Goal: Information Seeking & Learning: Learn about a topic

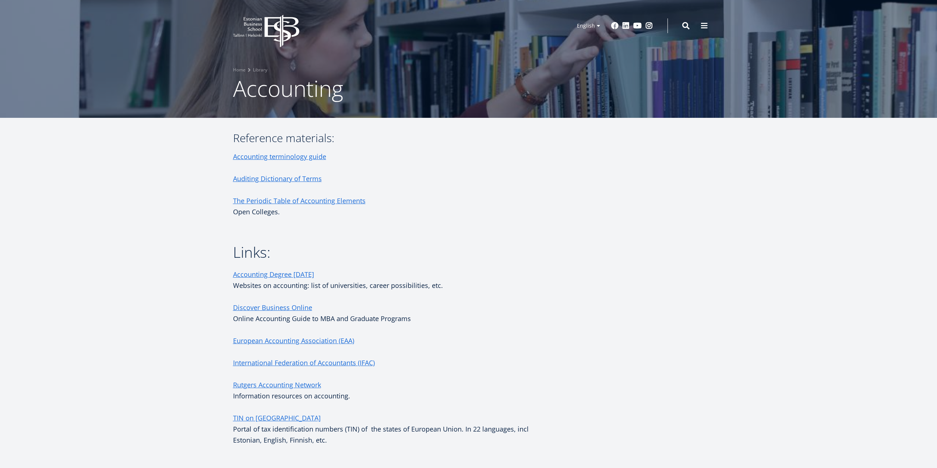
click at [472, 248] on h2 "Links:" at bounding box center [387, 252] width 309 height 18
click at [595, 26] on ul "Estonian English" at bounding box center [585, 30] width 37 height 24
click at [588, 38] on link "Estonian" at bounding box center [585, 36] width 37 height 11
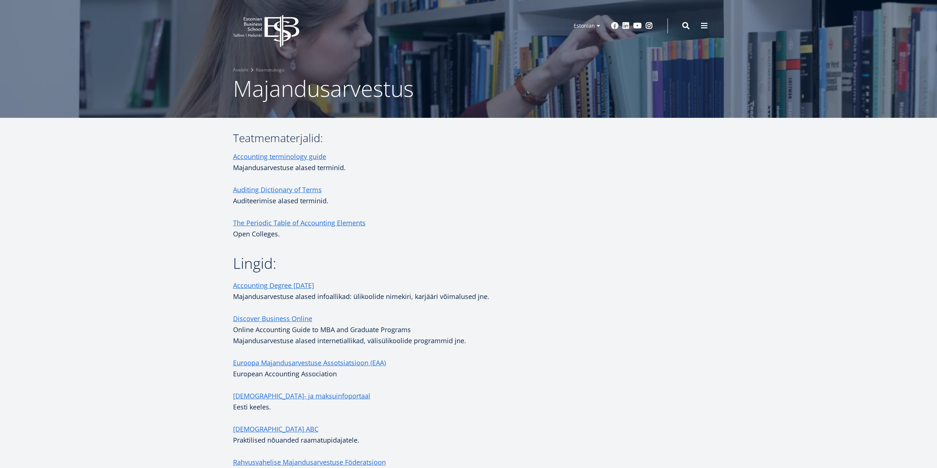
click at [579, 191] on aside at bounding box center [630, 372] width 147 height 479
click at [523, 302] on p at bounding box center [387, 307] width 309 height 11
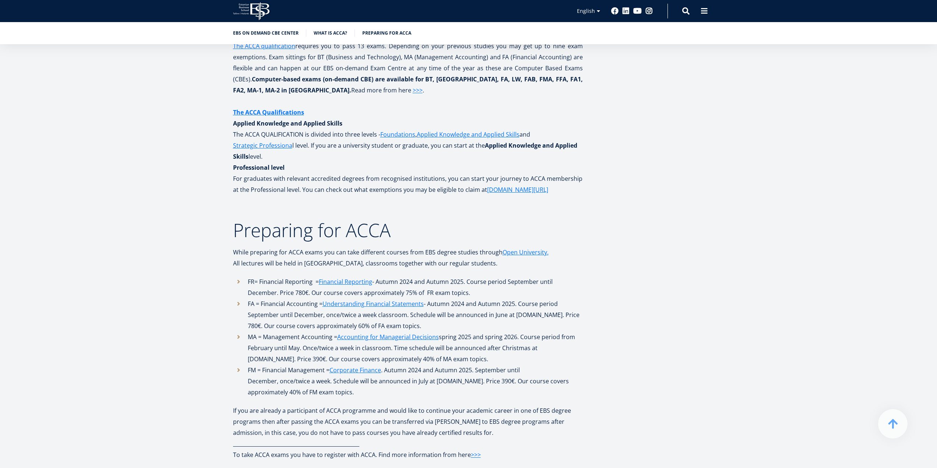
scroll to position [1141, 0]
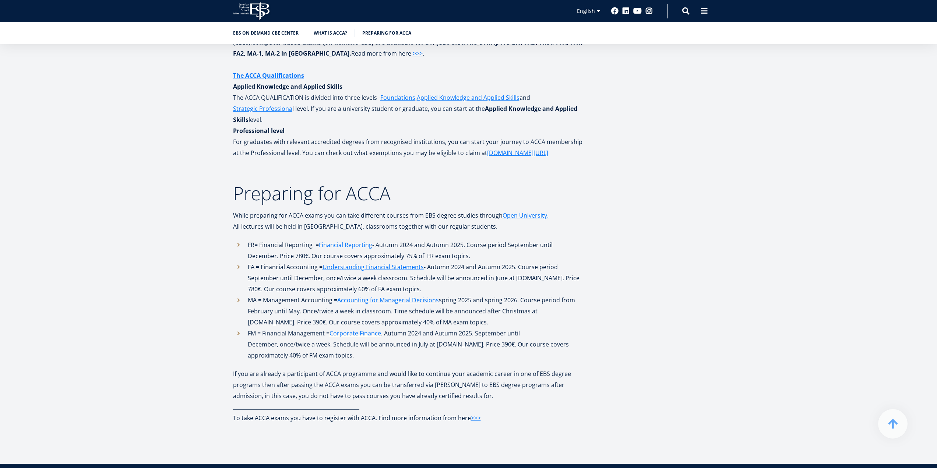
click at [359, 243] on link "Financial Reporting" at bounding box center [345, 244] width 53 height 11
click at [367, 268] on link "Understanding Financial Statements" at bounding box center [373, 266] width 101 height 11
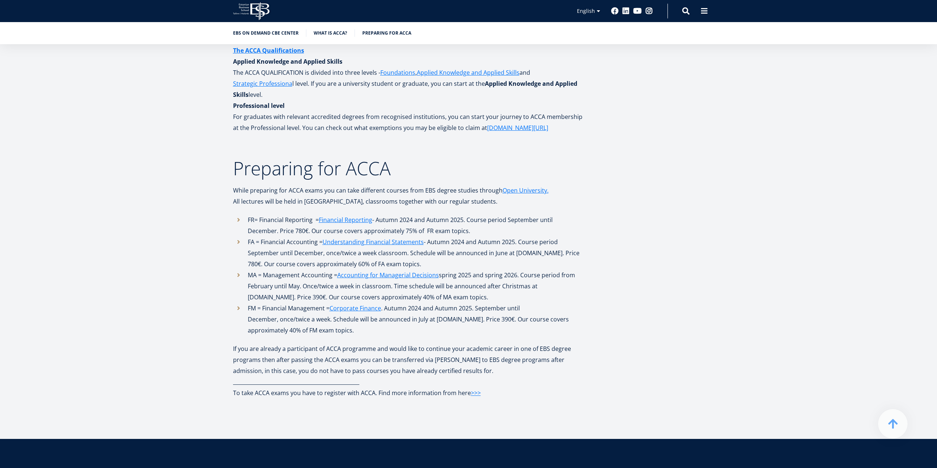
scroll to position [1178, 0]
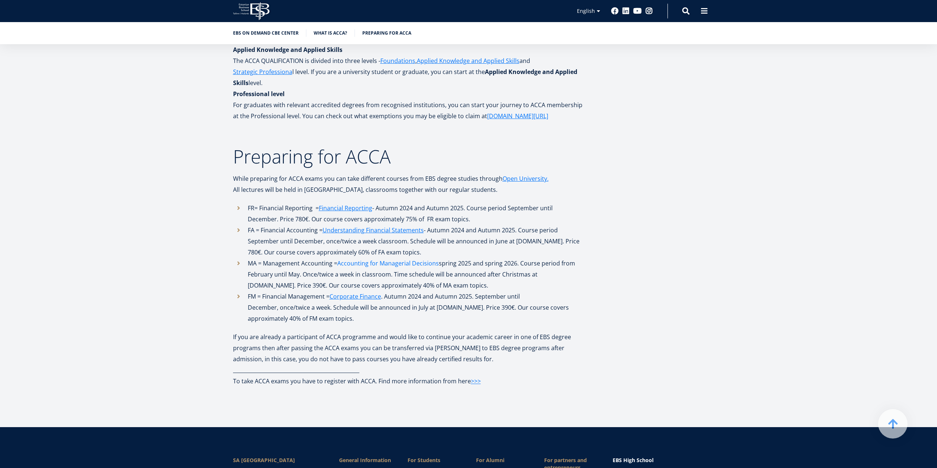
click at [409, 266] on link "Accounting for Managerial Decisions" at bounding box center [388, 263] width 102 height 11
click at [372, 296] on link "Corporate Finance" at bounding box center [356, 296] width 52 height 11
